Goal: Download file/media

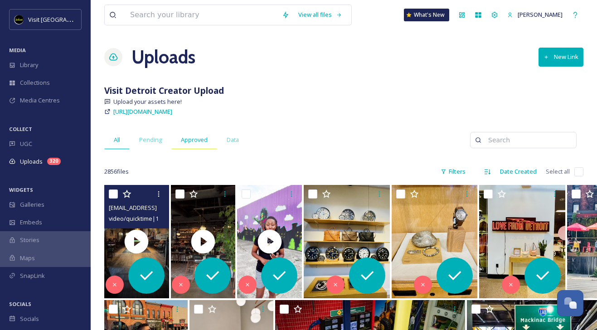
click at [203, 141] on span "Approved" at bounding box center [194, 140] width 27 height 9
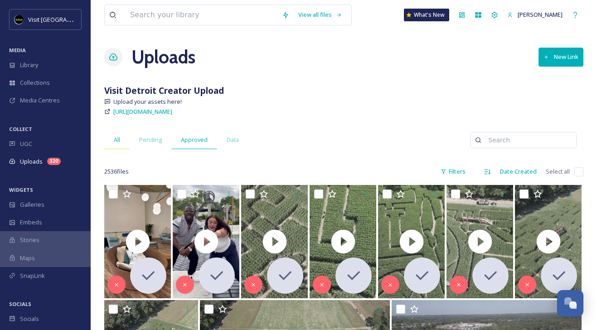
click at [113, 135] on div "All" at bounding box center [116, 140] width 25 height 19
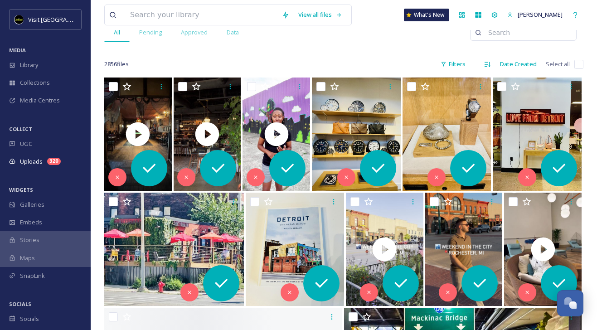
scroll to position [108, 0]
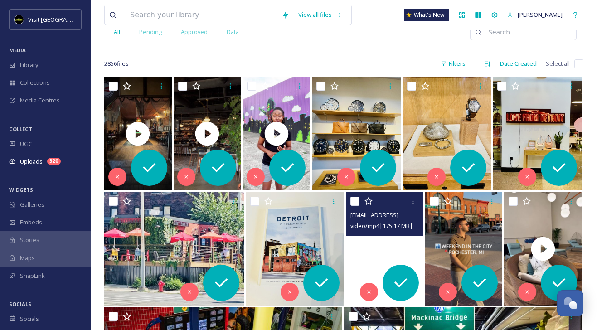
click at [406, 251] on video "ext_1759930855.923513_davidsayah1@gmail.com-16b15d481cc34a43966cae60b2b50807.mp4" at bounding box center [385, 248] width 78 height 113
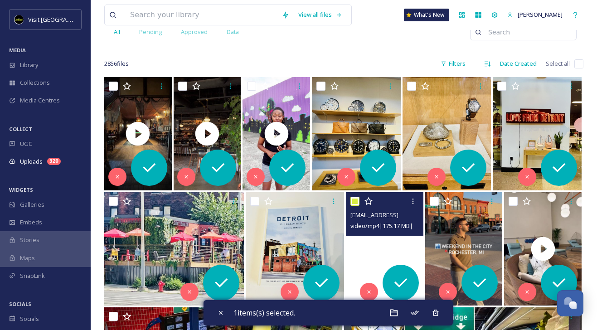
click at [405, 251] on video "ext_1759930855.923513_davidsayah1@gmail.com-16b15d481cc34a43966cae60b2b50807.mp4" at bounding box center [385, 248] width 78 height 113
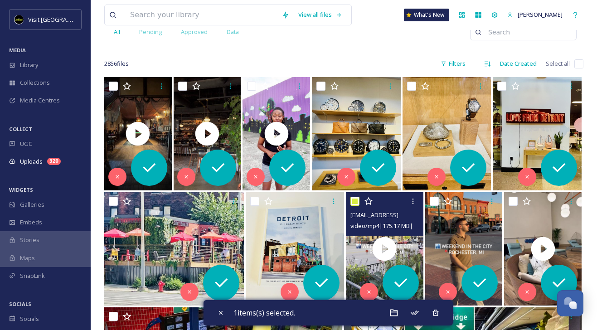
click at [356, 199] on input "checkbox" at bounding box center [355, 201] width 9 height 9
checkbox input "false"
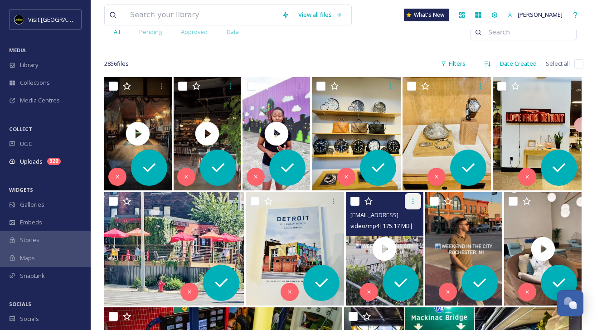
click at [410, 204] on icon at bounding box center [413, 201] width 7 height 7
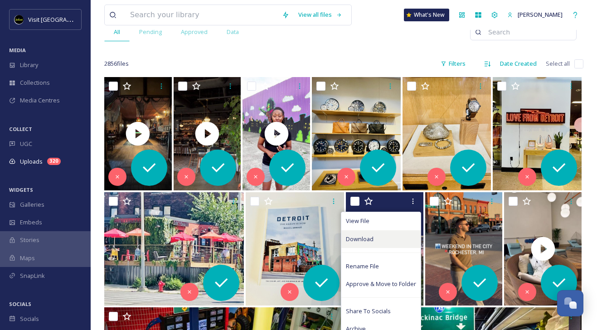
click at [379, 235] on div "Download" at bounding box center [381, 239] width 79 height 18
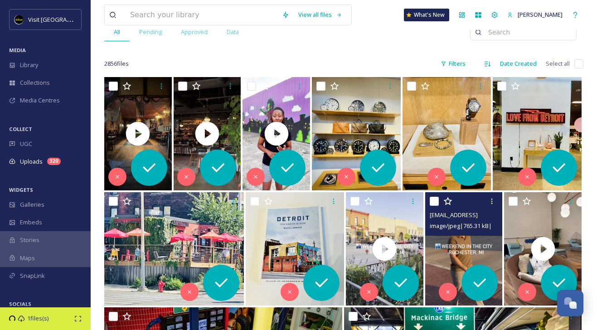
click at [477, 247] on img at bounding box center [464, 248] width 78 height 113
checkbox input "true"
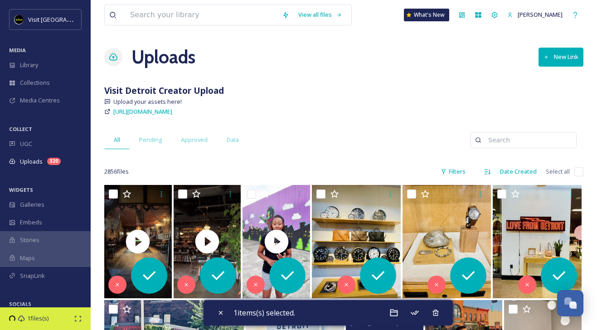
scroll to position [0, 0]
